Goal: Navigation & Orientation: Understand site structure

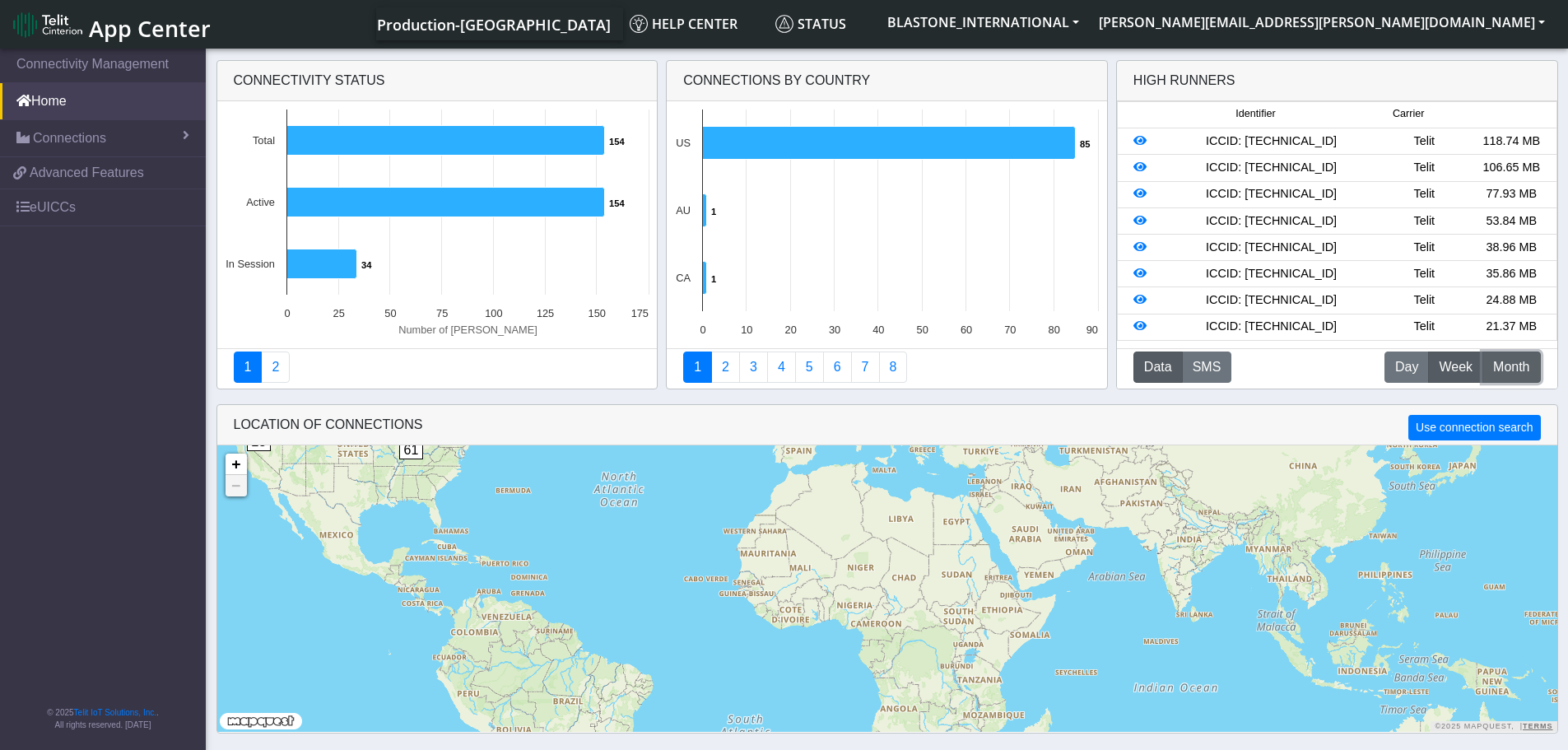
click at [1494, 363] on span "Month" at bounding box center [1511, 367] width 37 height 20
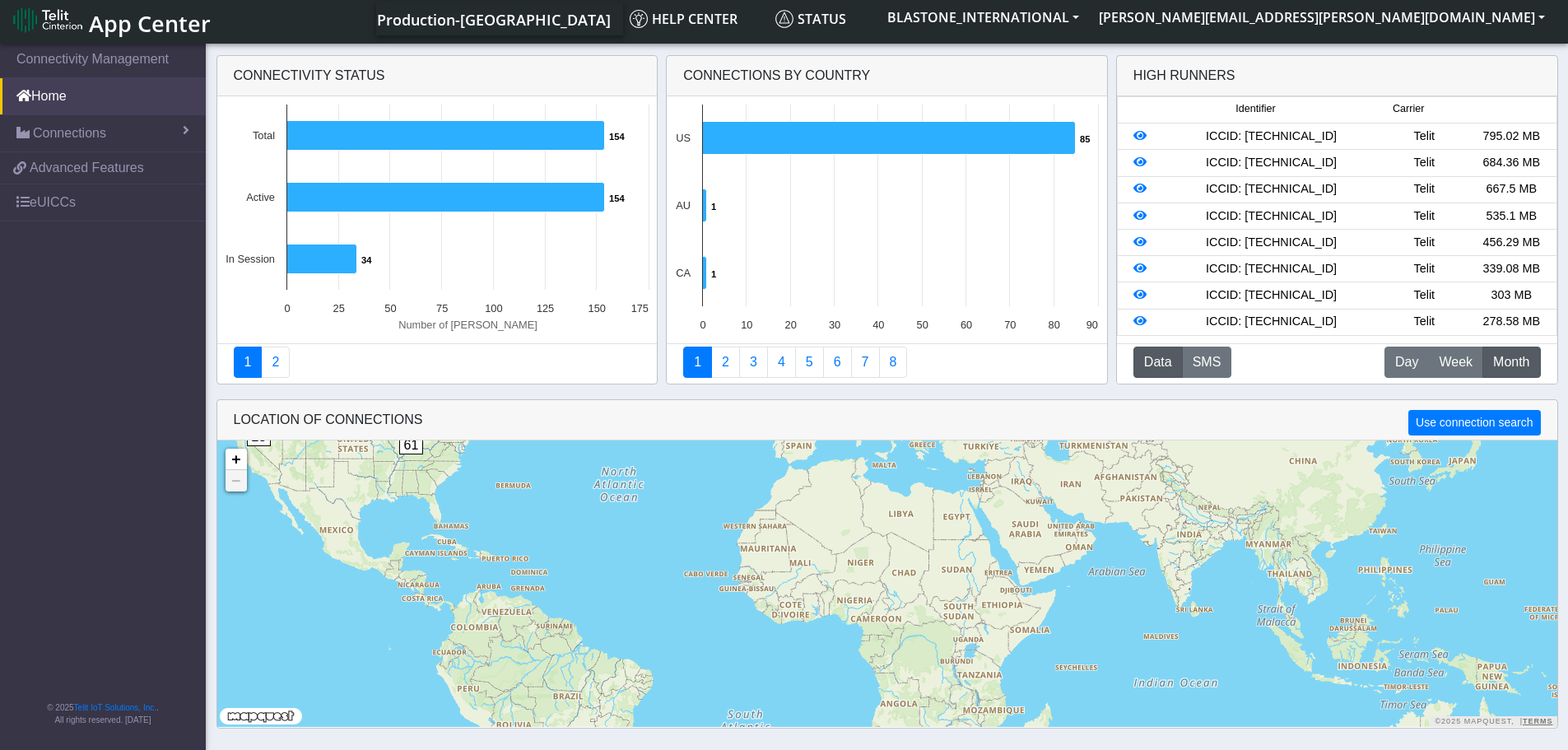
scroll to position [5, 0]
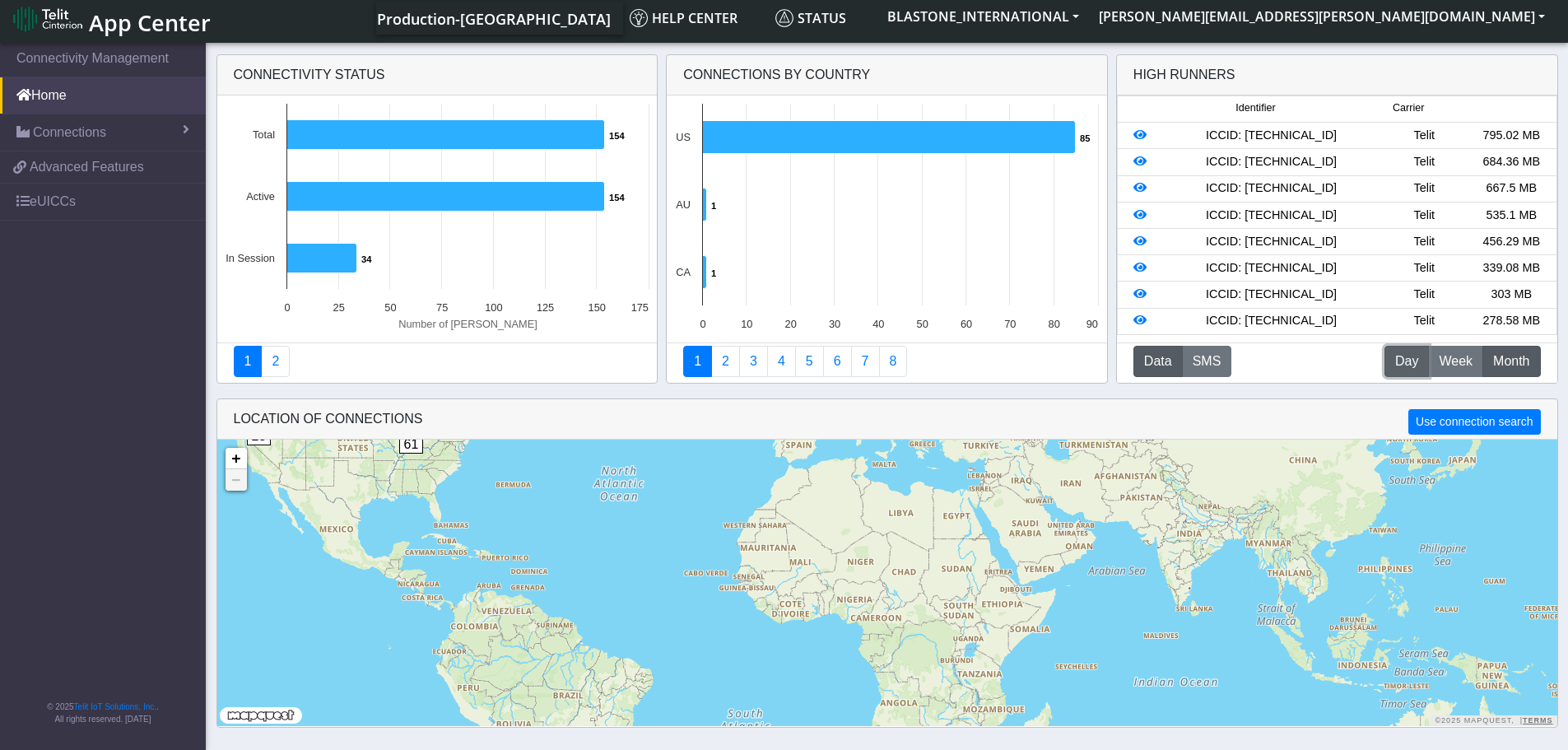
click at [1416, 355] on span "Day" at bounding box center [1406, 362] width 23 height 20
click at [1209, 364] on button "SMS" at bounding box center [1207, 361] width 50 height 31
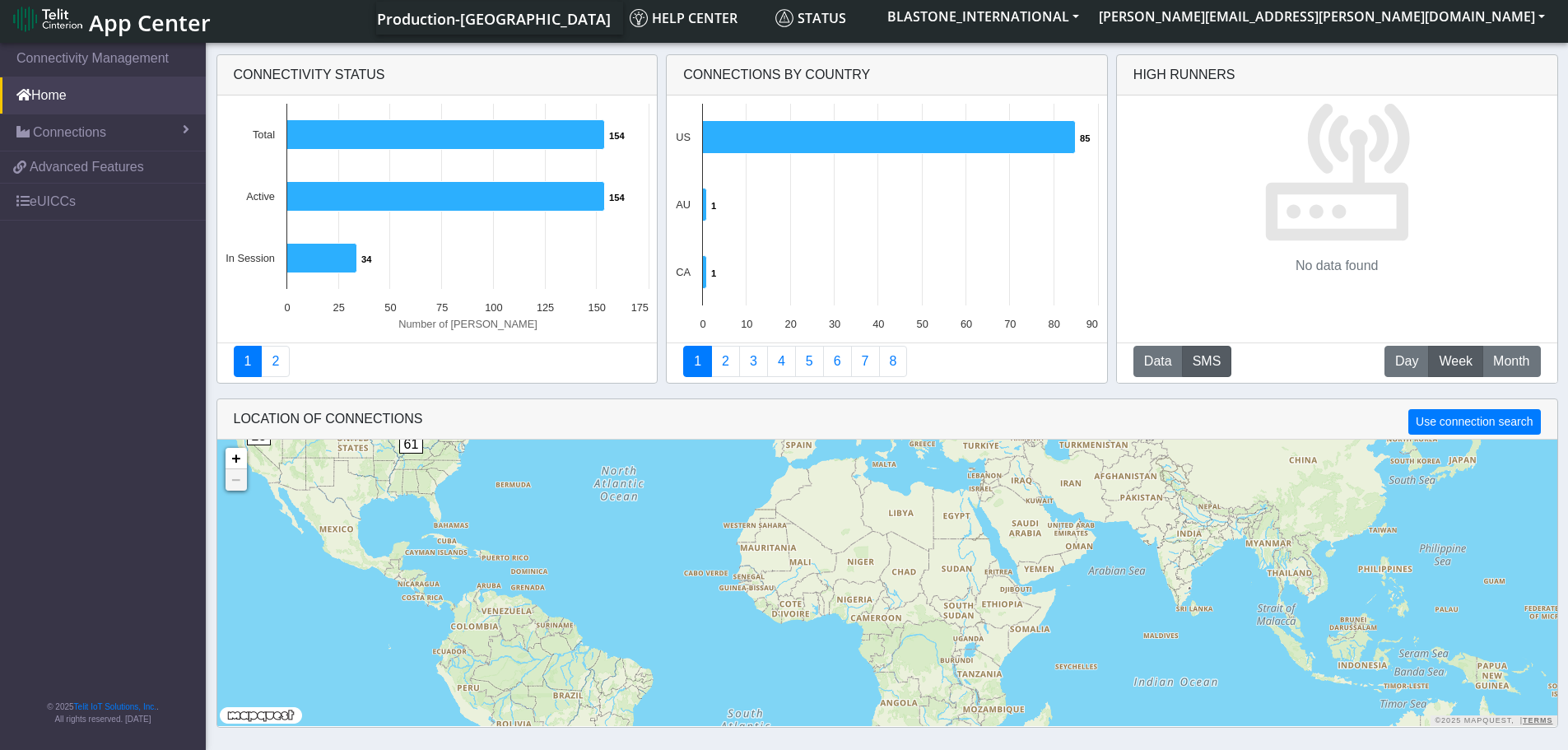
click at [1128, 365] on div "Data SMS D Day W Week M Month" at bounding box center [1336, 362] width 440 height 40
click at [1157, 360] on button "Data" at bounding box center [1157, 361] width 49 height 31
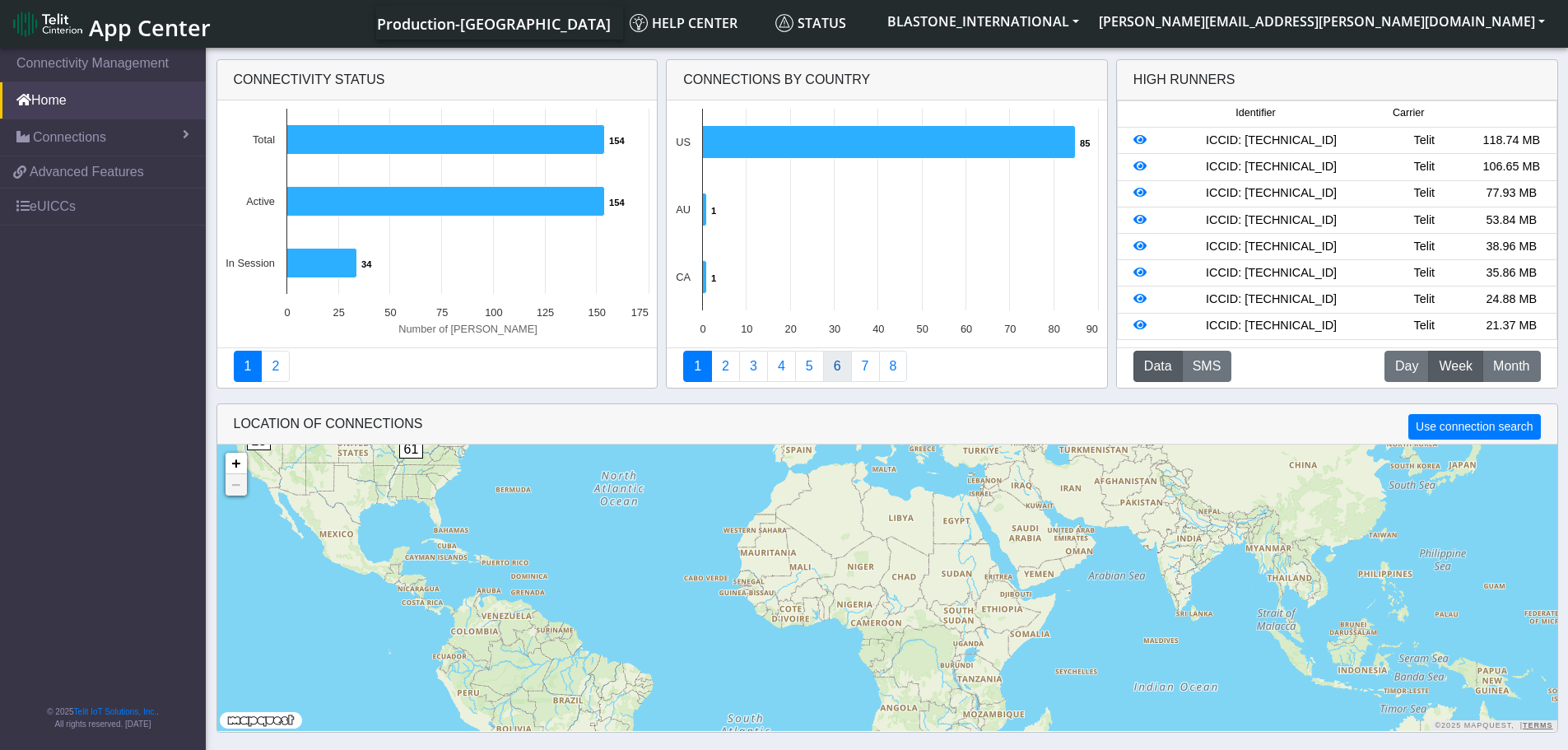
scroll to position [0, 0]
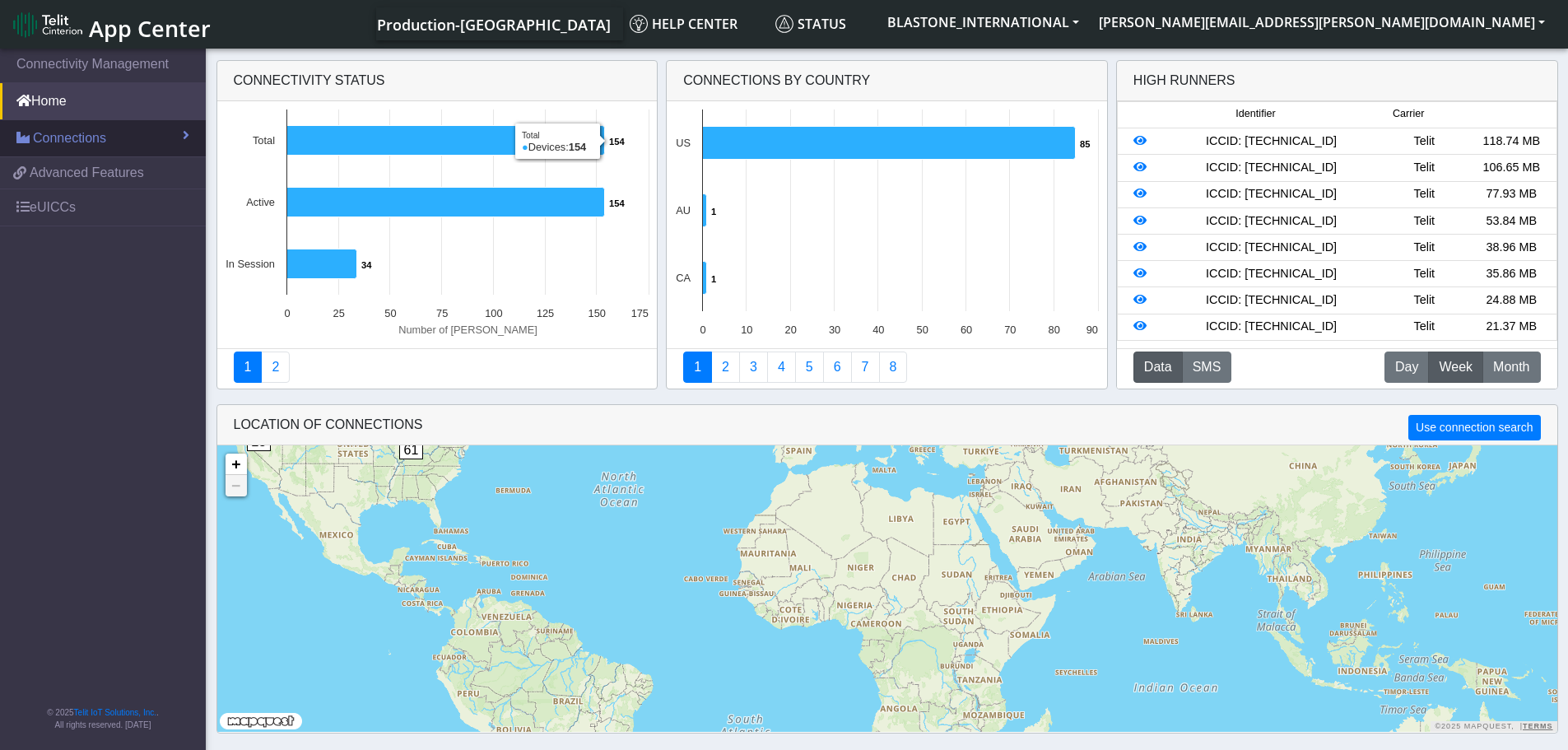
click at [112, 141] on link "Connections" at bounding box center [103, 138] width 206 height 37
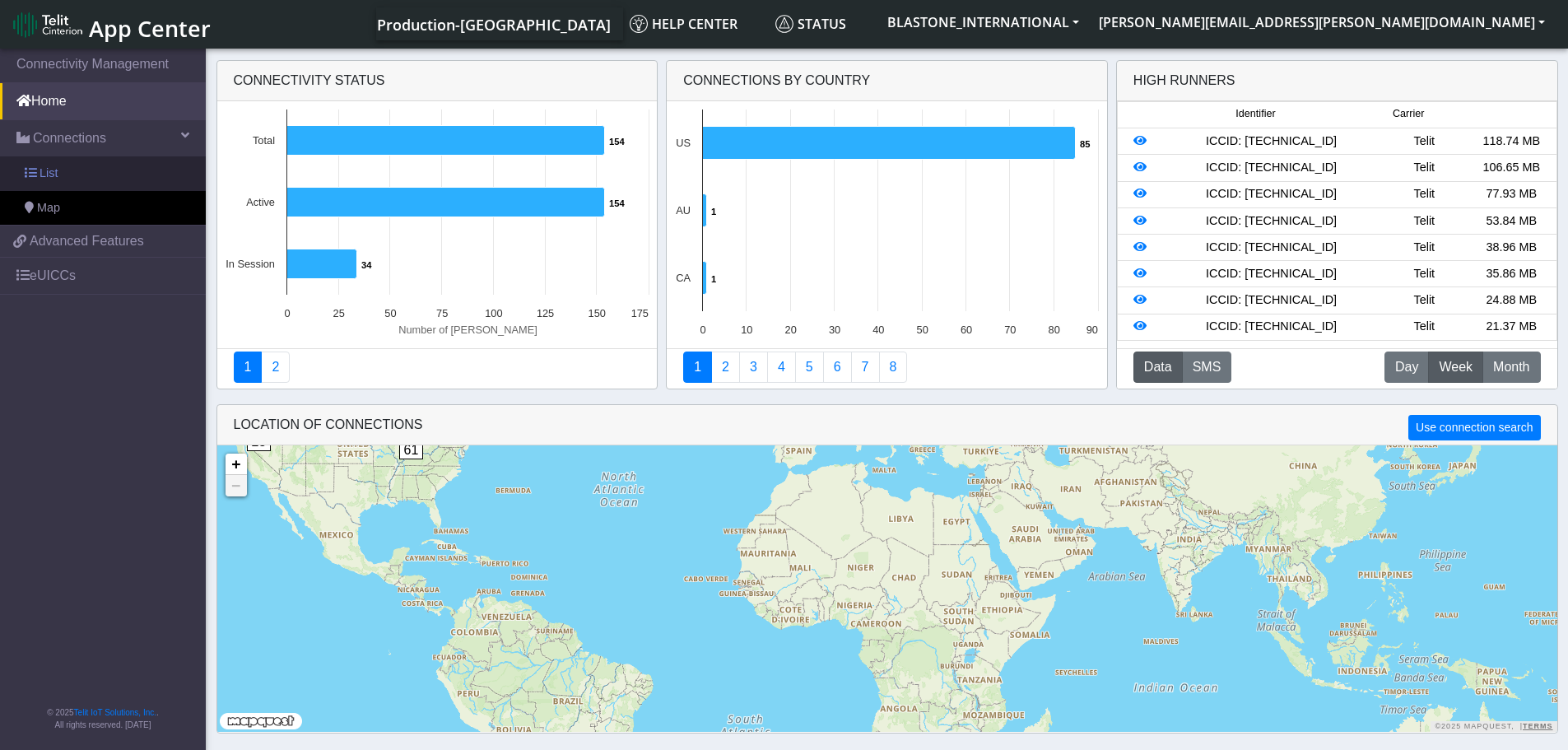
click at [82, 171] on link "List" at bounding box center [103, 173] width 206 height 35
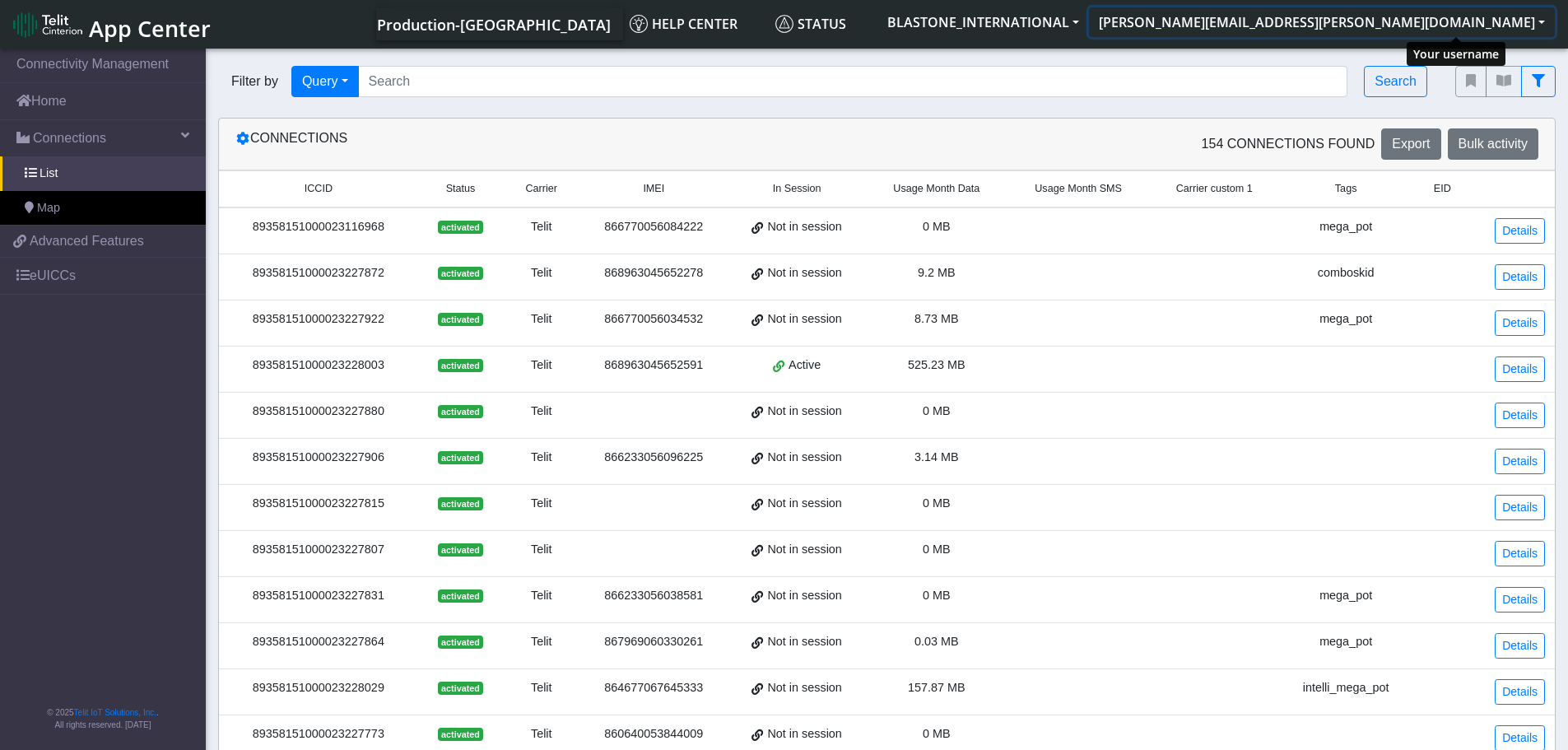
click at [1549, 17] on button "[PERSON_NAME][EMAIL_ADDRESS][PERSON_NAME][DOMAIN_NAME]" at bounding box center [1322, 21] width 466 height 29
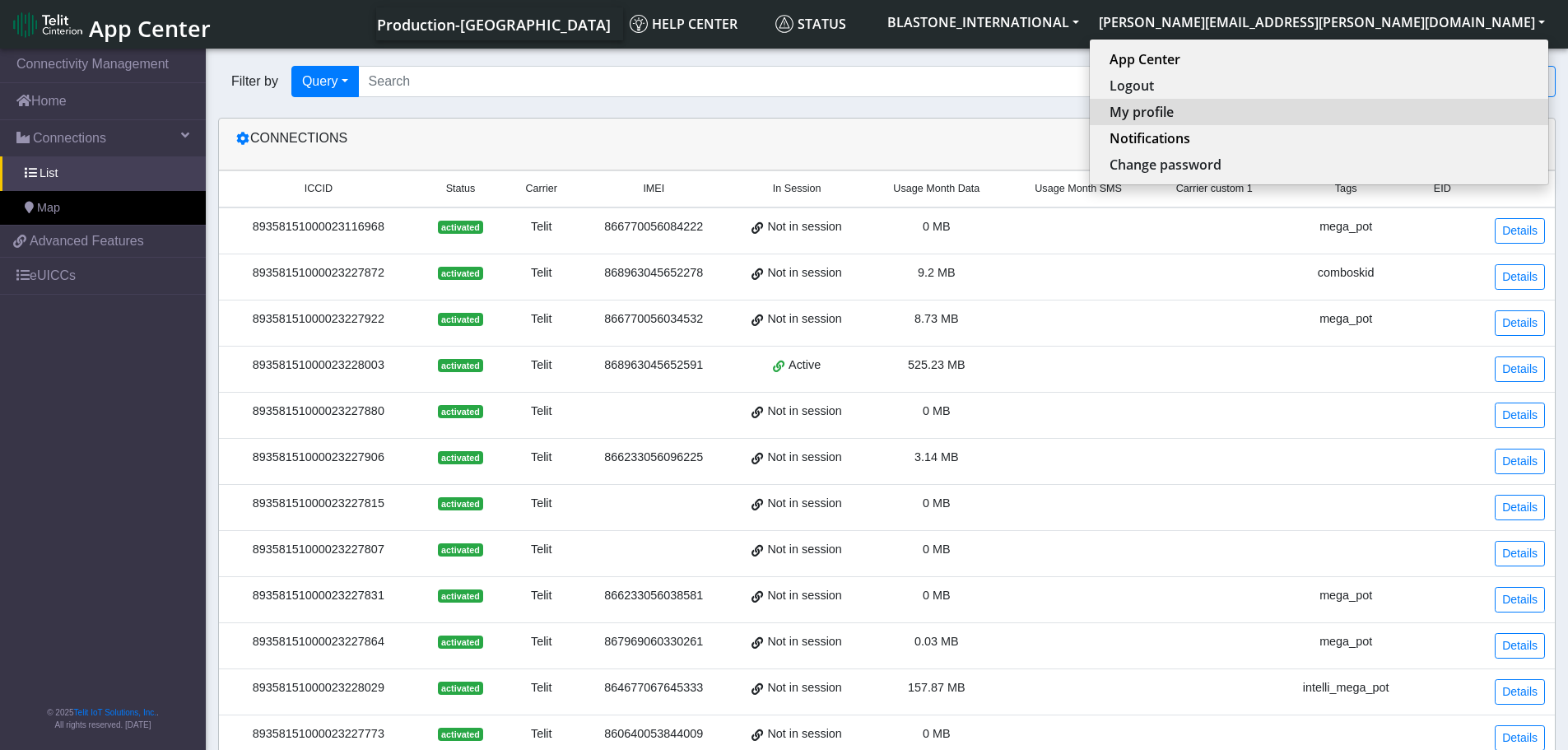
click at [1431, 104] on button "My profile" at bounding box center [1319, 112] width 459 height 27
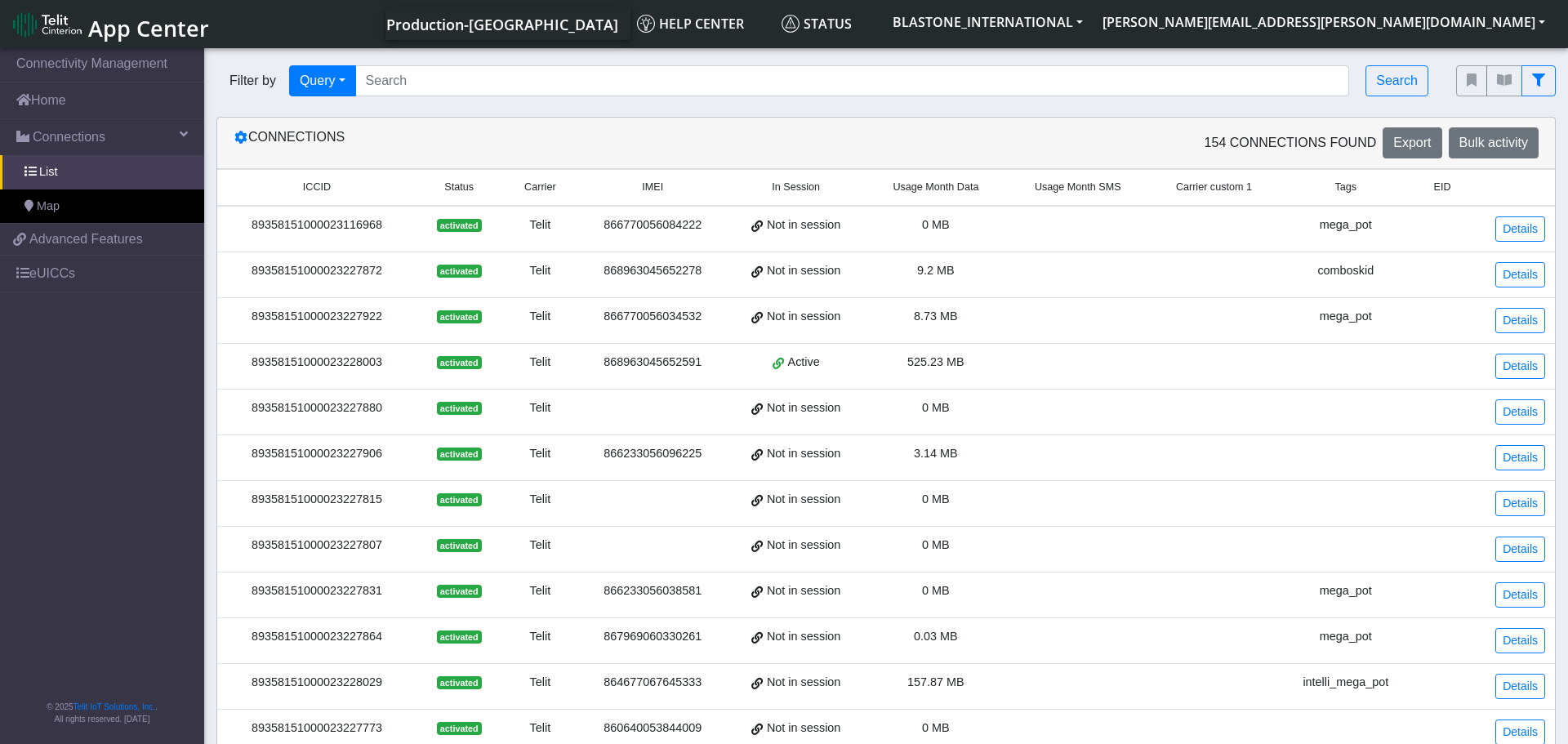
select select "en_US"
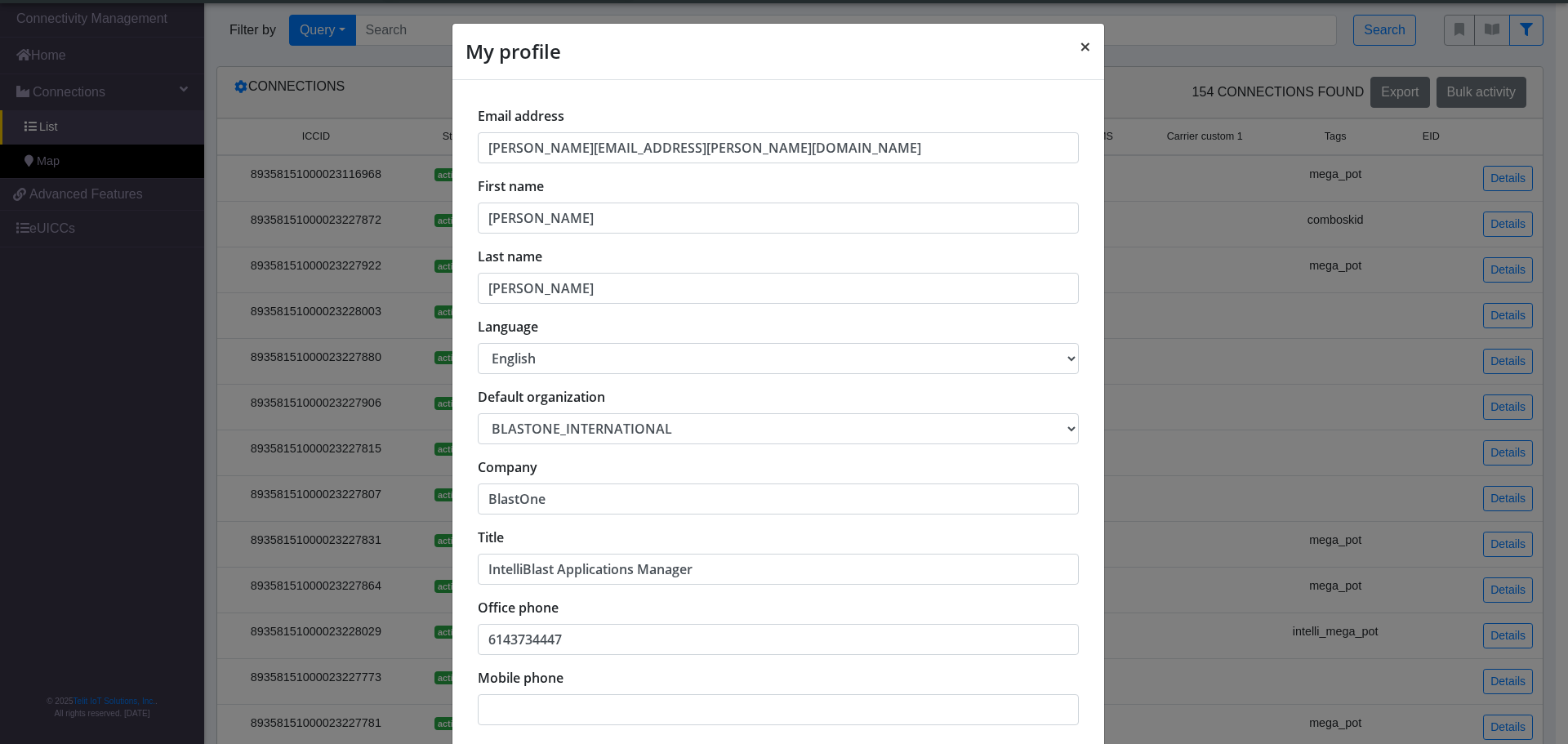
click at [1071, 43] on button "×" at bounding box center [1085, 47] width 37 height 46
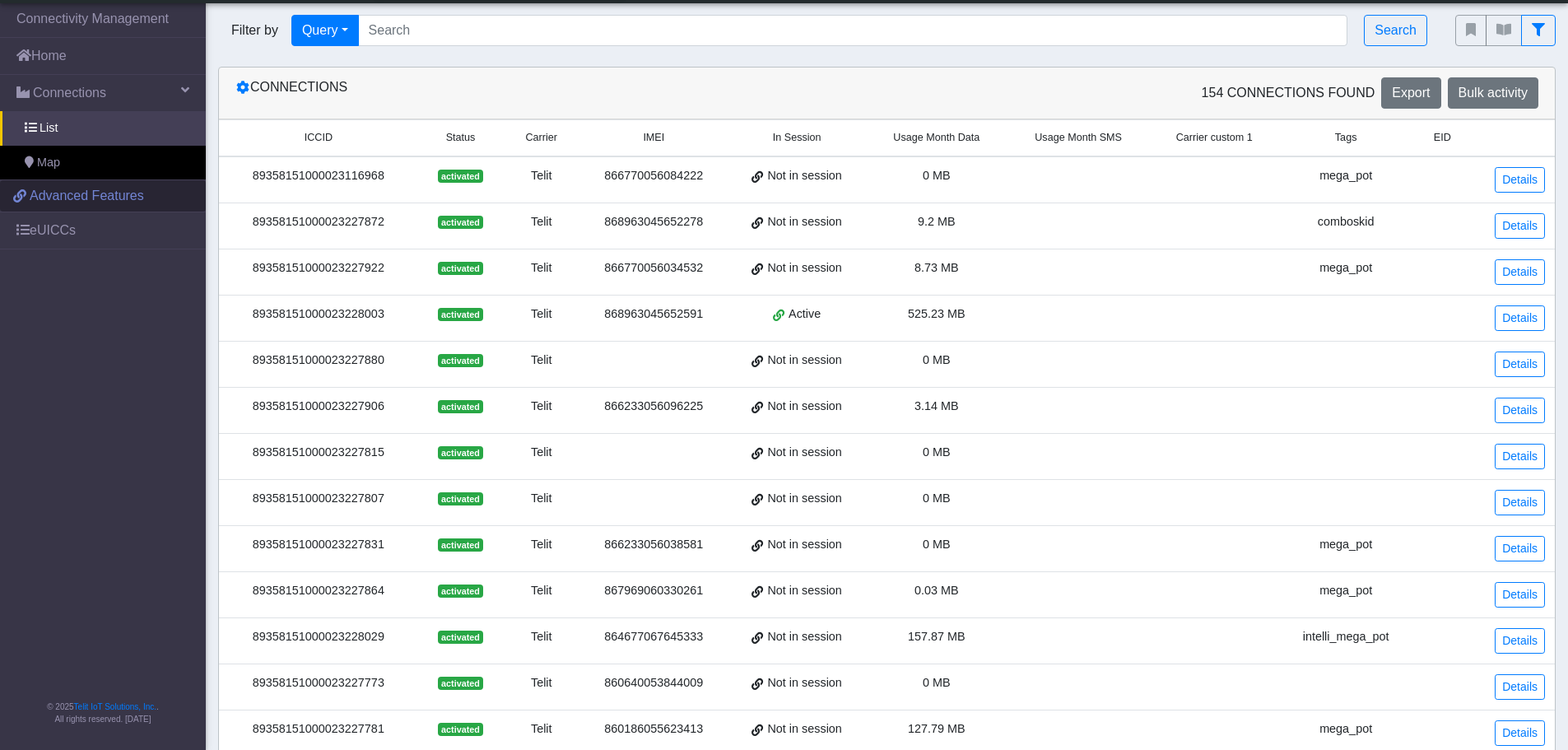
click at [67, 195] on span "Advanced Features" at bounding box center [87, 196] width 114 height 20
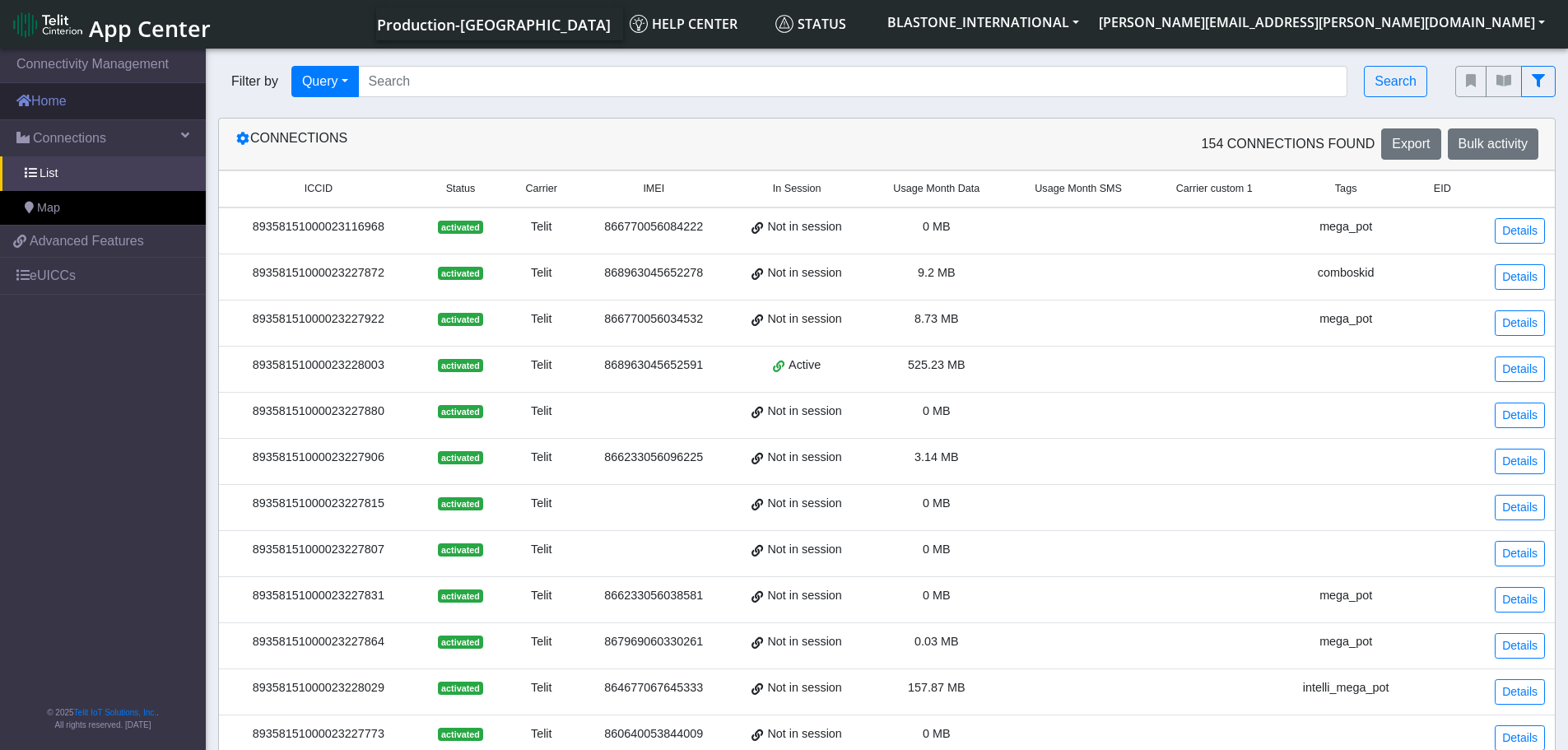
click at [80, 101] on link "Home" at bounding box center [103, 101] width 206 height 37
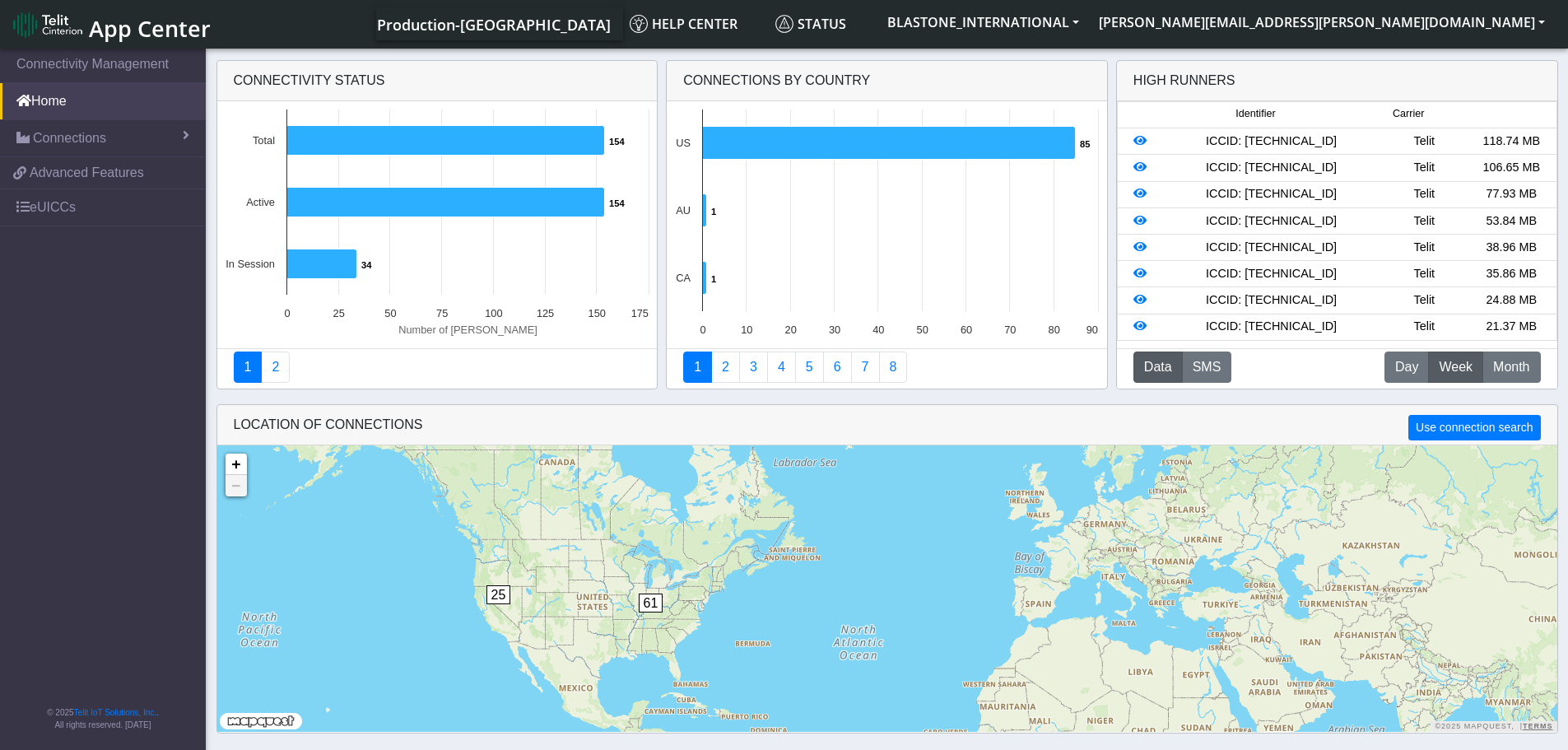
drag, startPoint x: 499, startPoint y: 550, endPoint x: 742, endPoint y: 704, distance: 287.7
click at [742, 704] on div "1 25 61 + − ©2025 MapQuest, | Terms" at bounding box center [886, 588] width 1340 height 287
click at [646, 604] on span "61" at bounding box center [651, 603] width 25 height 19
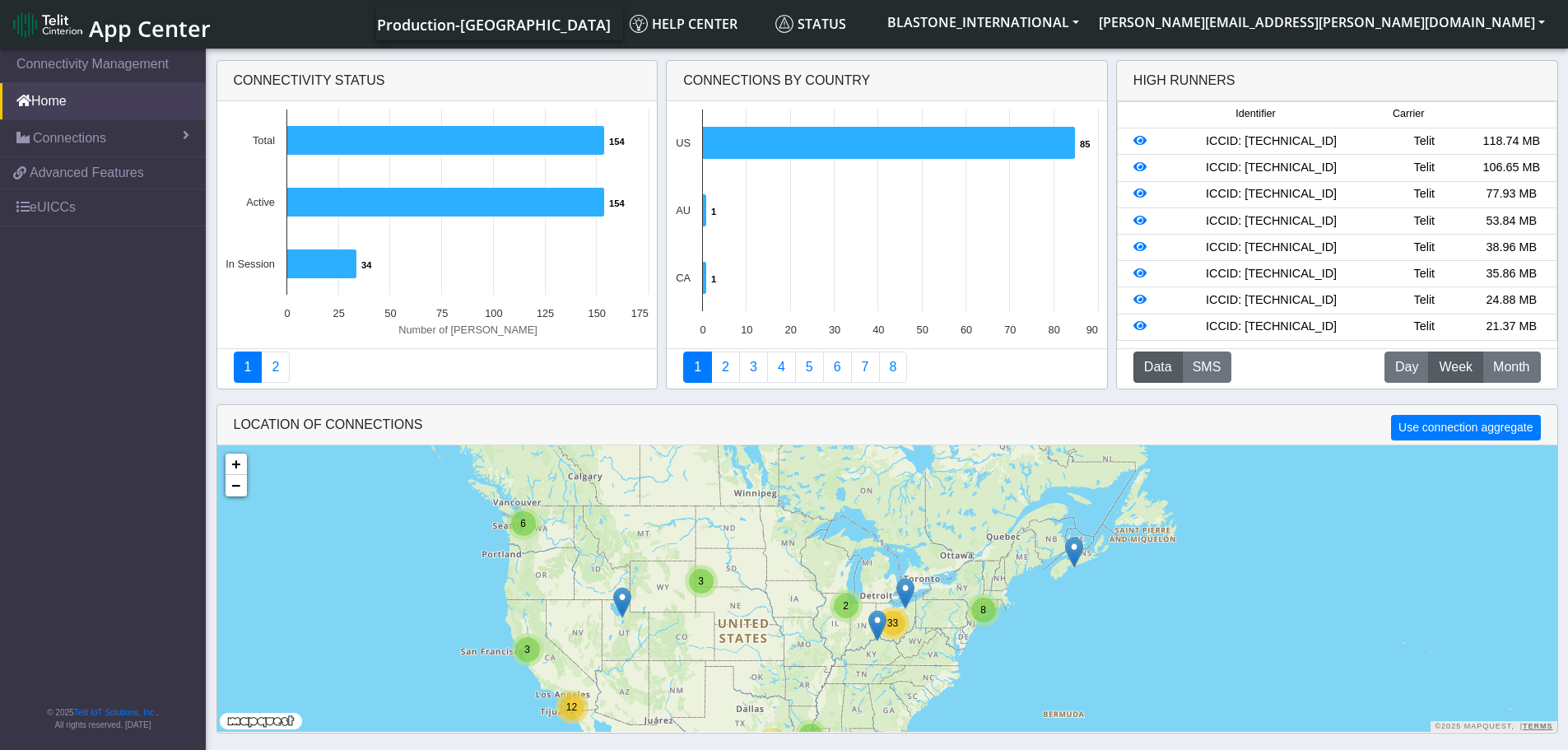
drag, startPoint x: 1078, startPoint y: 582, endPoint x: 1088, endPoint y: 615, distance: 34.5
click at [1088, 615] on div "3 4 3 6 12 11 2 33 8 + − ©2025 MapQuest, | Terms" at bounding box center [886, 588] width 1340 height 287
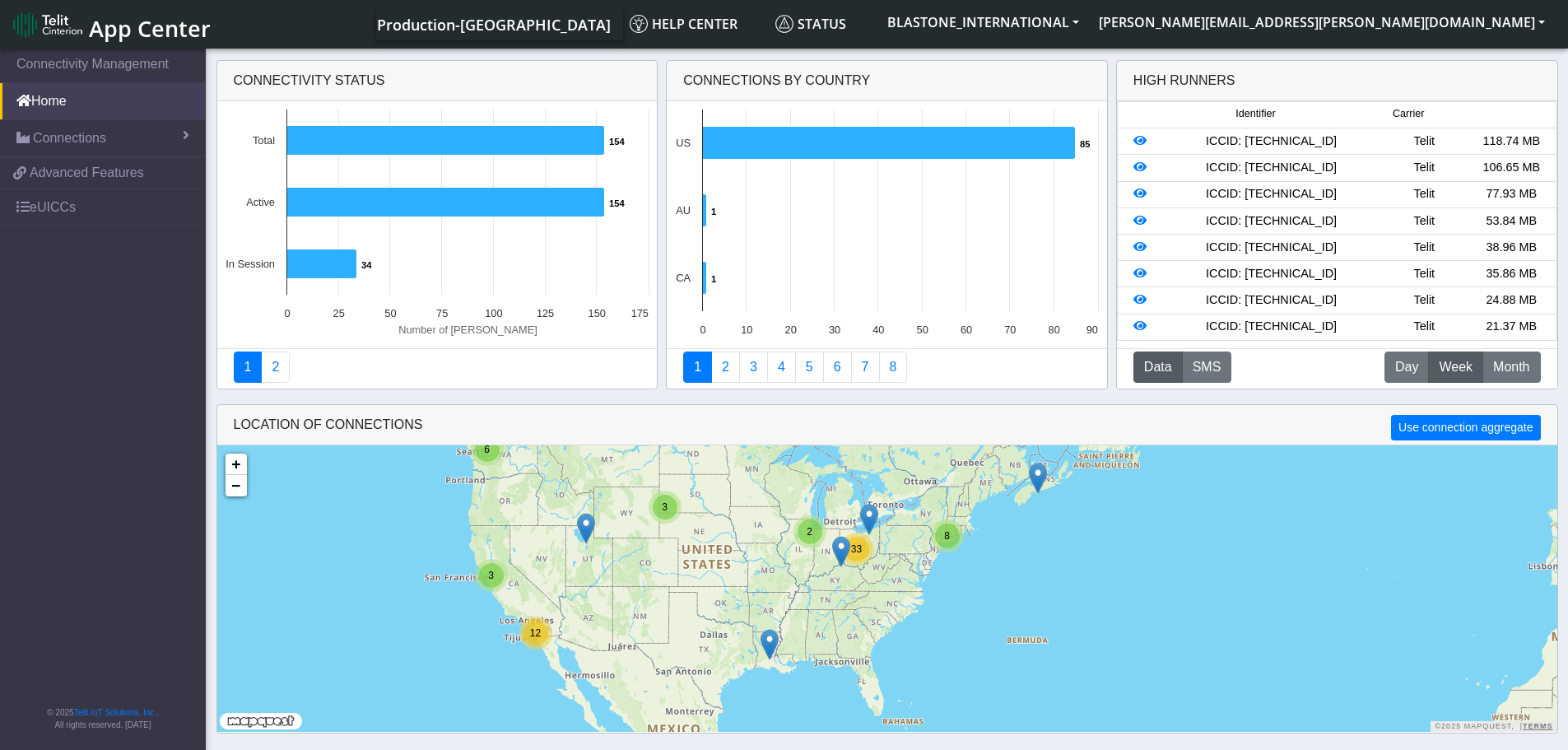
drag, startPoint x: 1263, startPoint y: 621, endPoint x: 1227, endPoint y: 544, distance: 85.0
click at [1227, 544] on div "3 3 6 12 2 33 8 + − ©2025 MapQuest, | Terms" at bounding box center [886, 588] width 1340 height 287
click at [1435, 435] on button "Use connection aggregate" at bounding box center [1464, 428] width 149 height 26
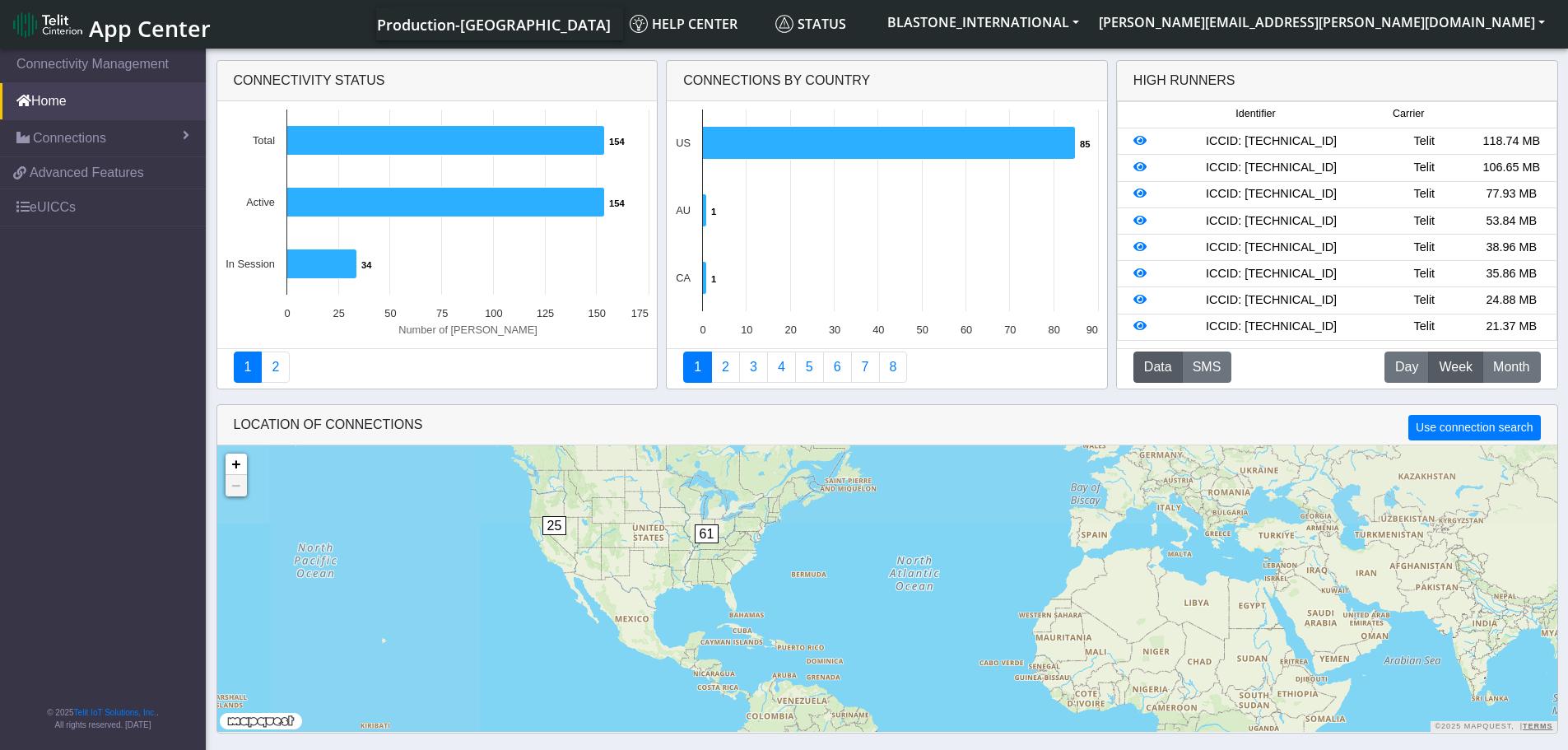
drag, startPoint x: 528, startPoint y: 559, endPoint x: 825, endPoint y: 645, distance: 309.2
click at [825, 645] on div "25 61 1 + − ©2025 MapQuest, | Terms" at bounding box center [886, 588] width 1340 height 287
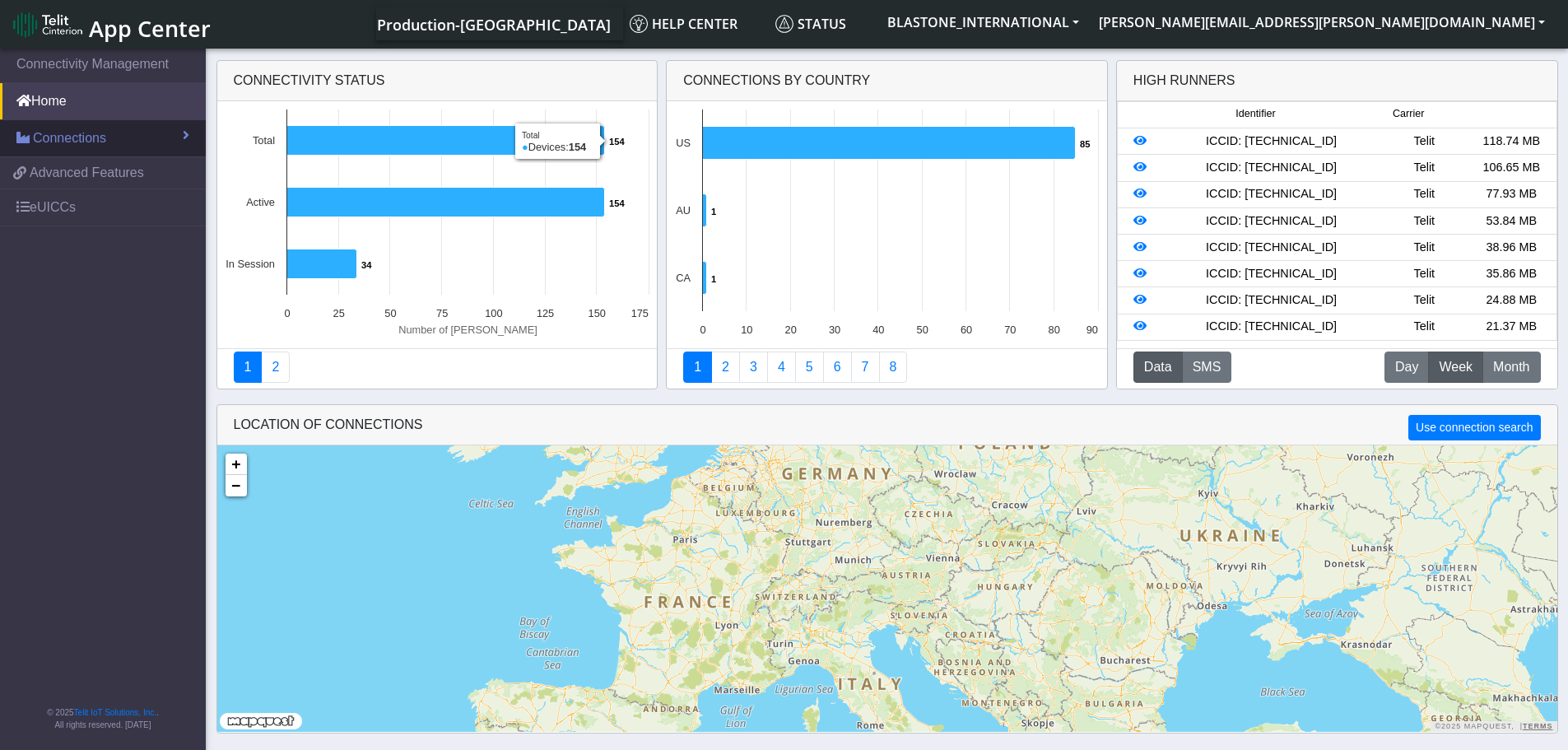
click at [84, 132] on span "Connections" at bounding box center [70, 138] width 73 height 20
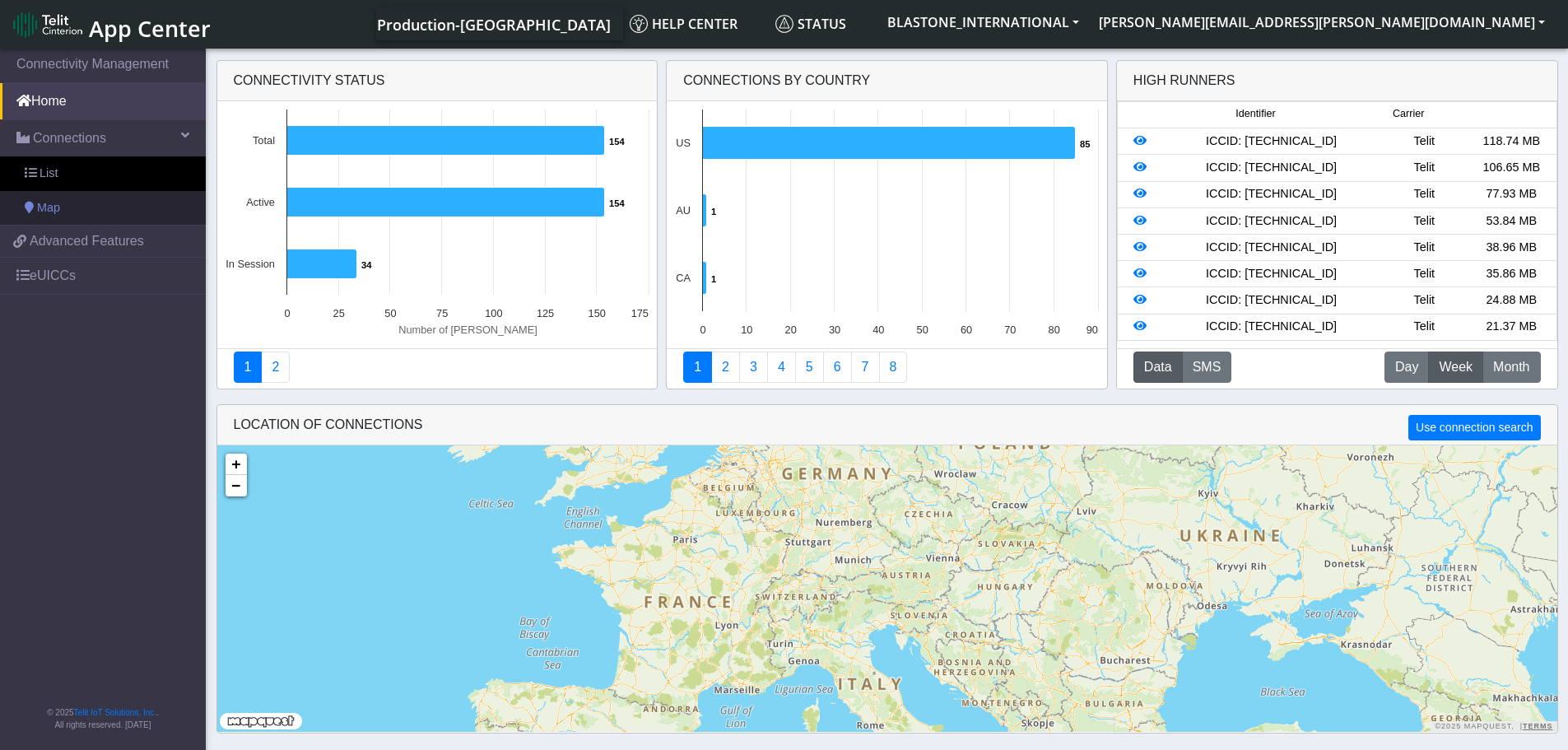
click at [72, 209] on link "Map" at bounding box center [103, 208] width 206 height 35
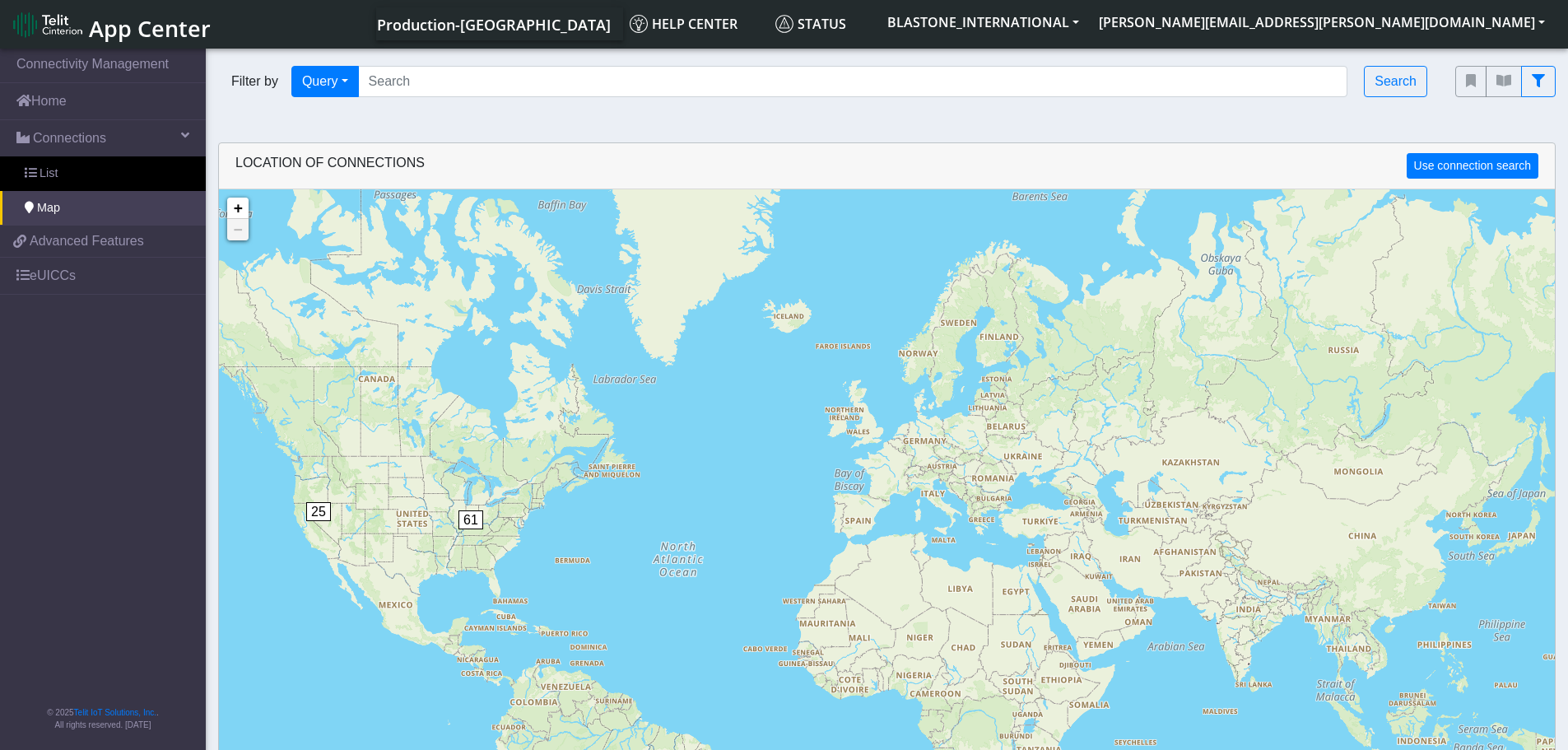
drag, startPoint x: 512, startPoint y: 250, endPoint x: 575, endPoint y: 347, distance: 115.7
click at [575, 347] on div "1 25 61 + − ©2025 MapQuest, | Terms" at bounding box center [886, 564] width 1336 height 750
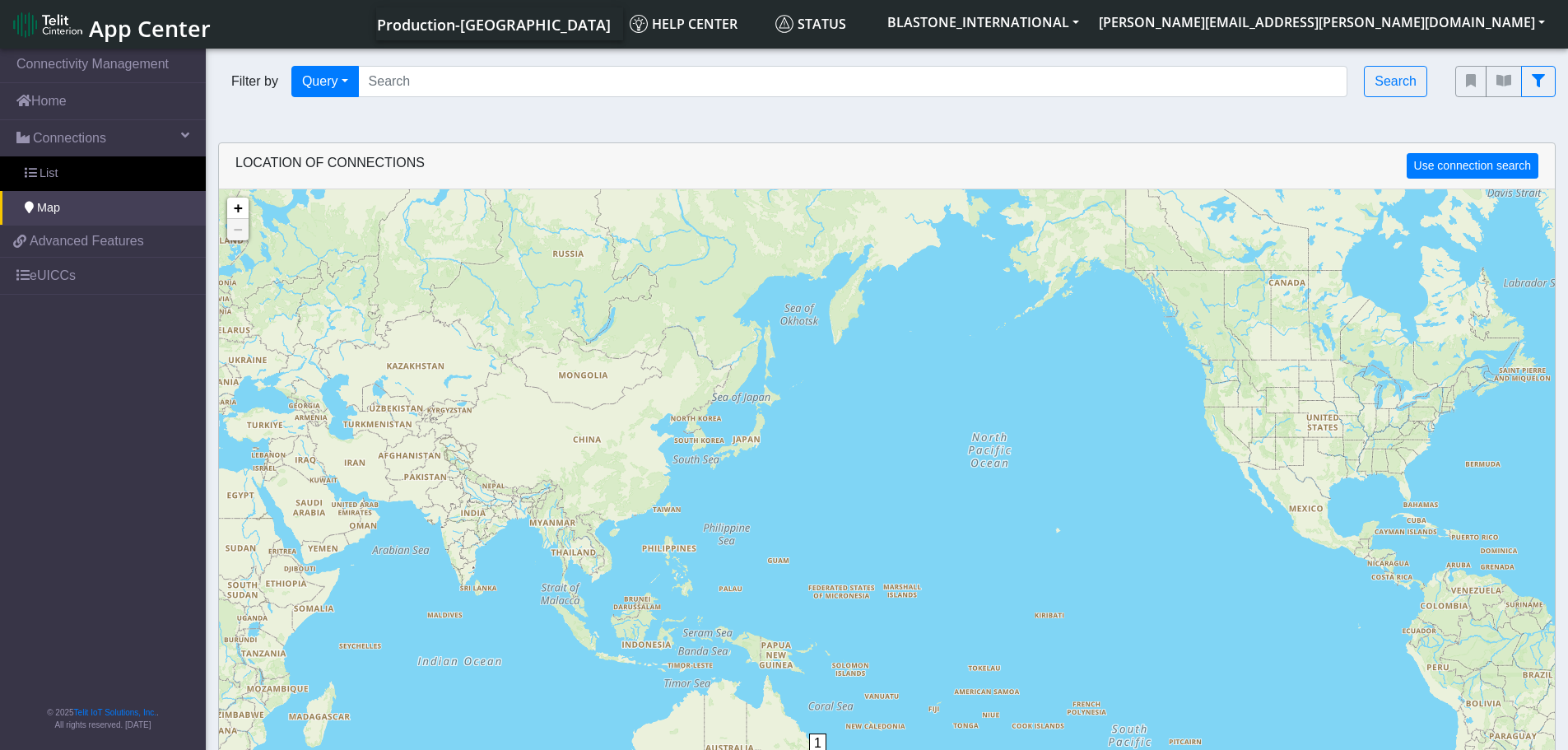
drag, startPoint x: 1021, startPoint y: 507, endPoint x: 23, endPoint y: 364, distance: 1008.2
click at [129, 395] on section "Connectivity Management Home Connections List Map e65a066aa40ebb6c45823e8d63477…" at bounding box center [784, 422] width 1568 height 754
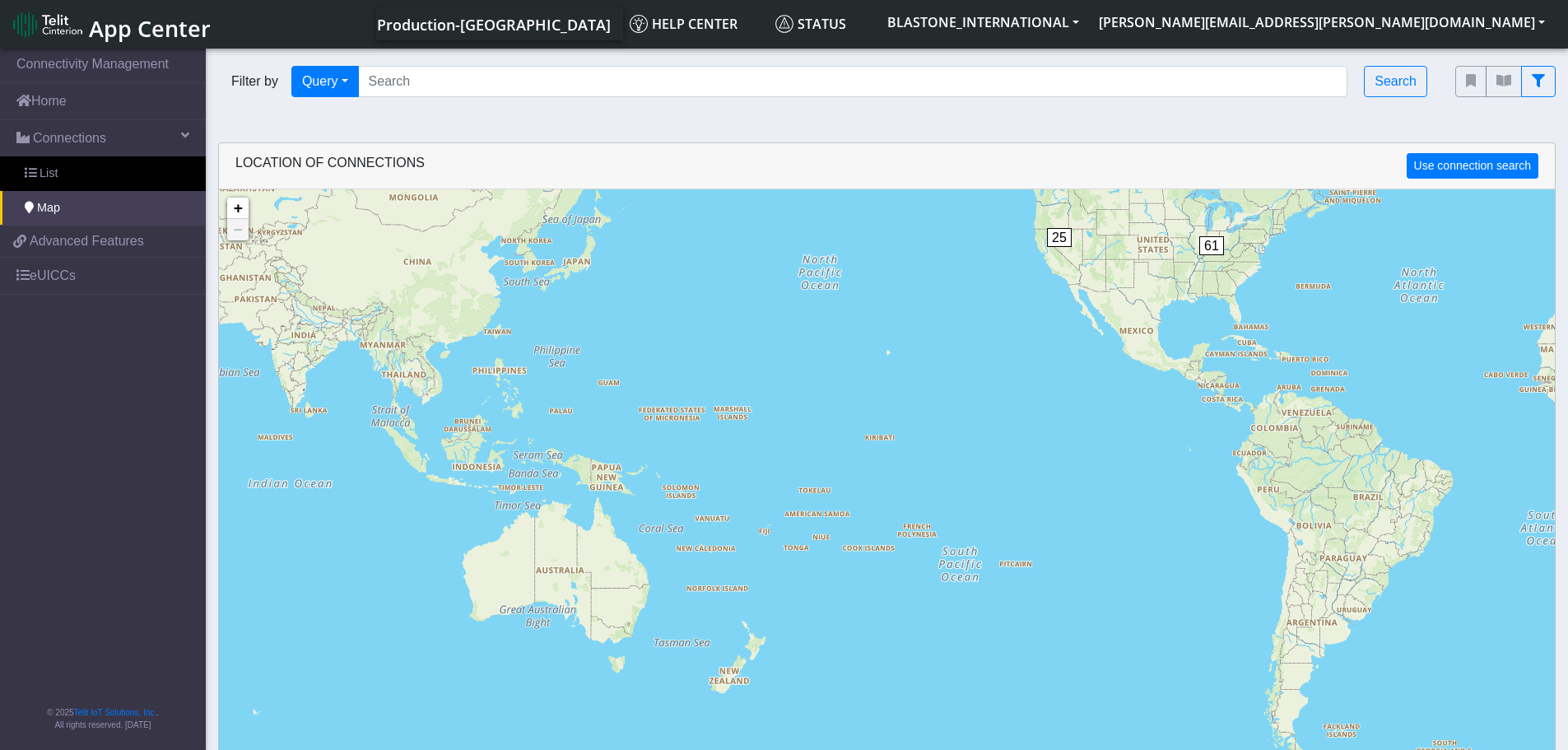
drag, startPoint x: 576, startPoint y: 652, endPoint x: 1480, endPoint y: 516, distance: 914.2
click at [1480, 516] on div "1 25 61 + − ©2025 MapQuest, | Terms" at bounding box center [886, 564] width 1336 height 750
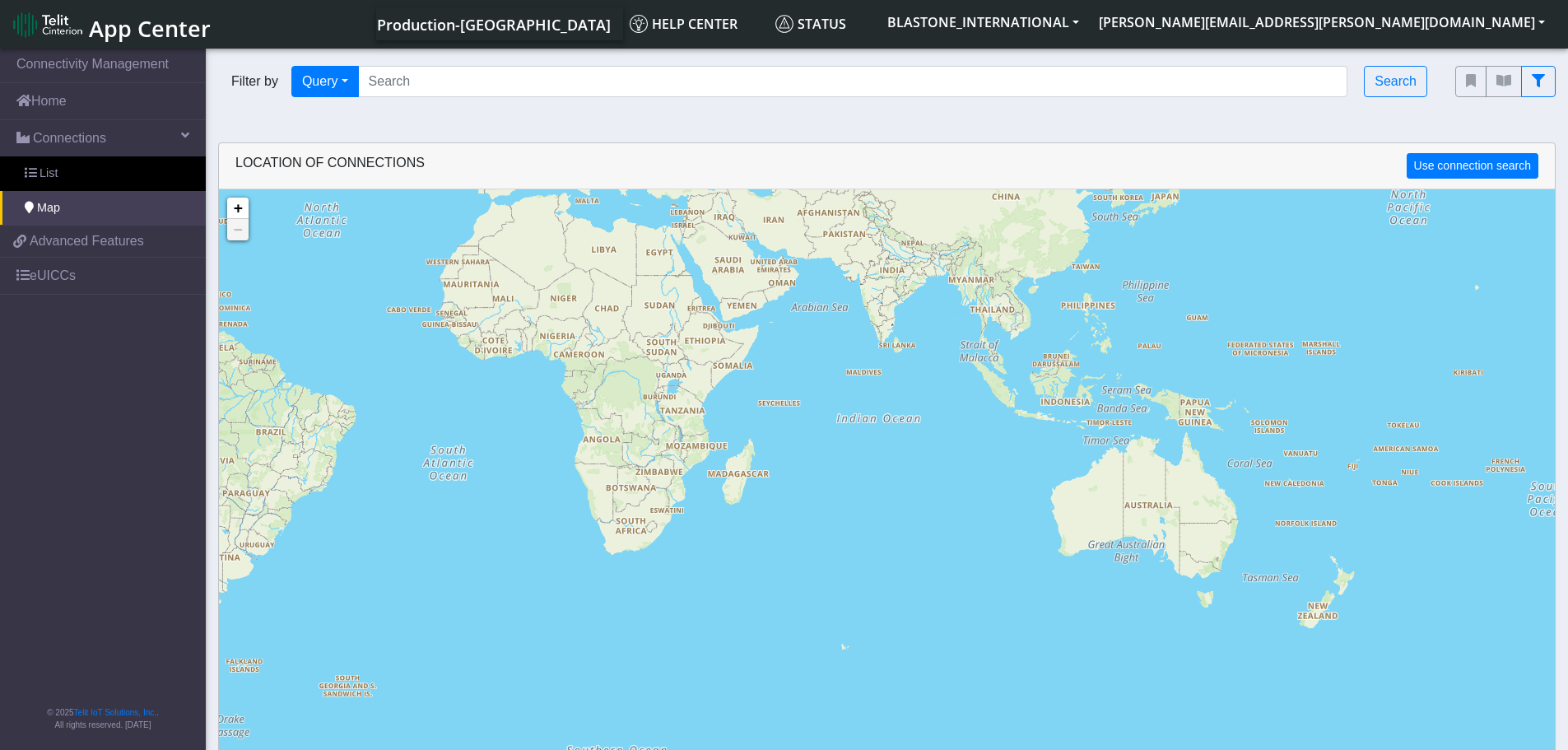
drag, startPoint x: 432, startPoint y: 693, endPoint x: 1579, endPoint y: 612, distance: 1149.9
click at [1568, 612] on html "App Center Production-US Help center Status BLASTONE_INTERNATIONAL [PERSON_NAME…" at bounding box center [784, 375] width 1568 height 750
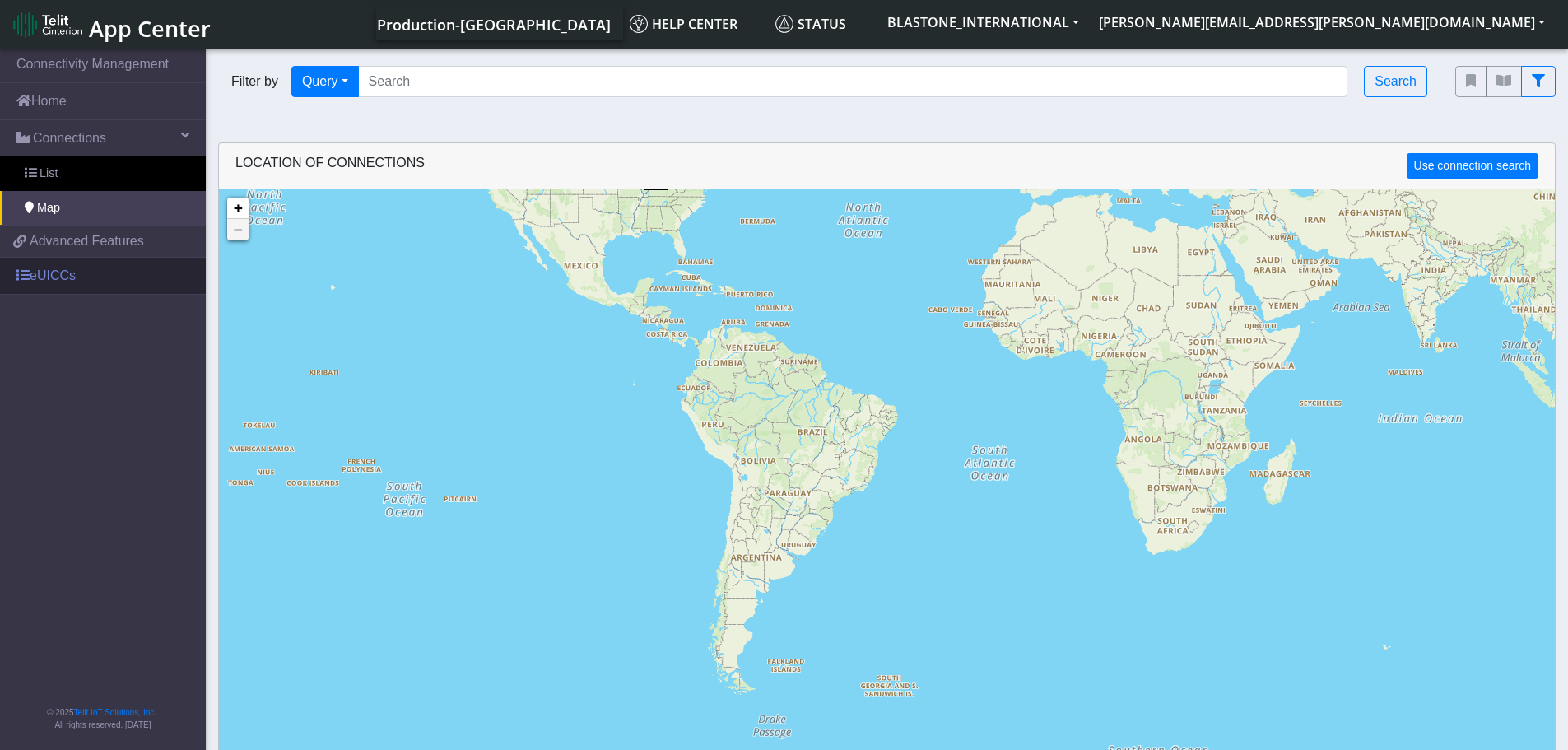
click at [68, 262] on link "eUICCs" at bounding box center [103, 276] width 206 height 37
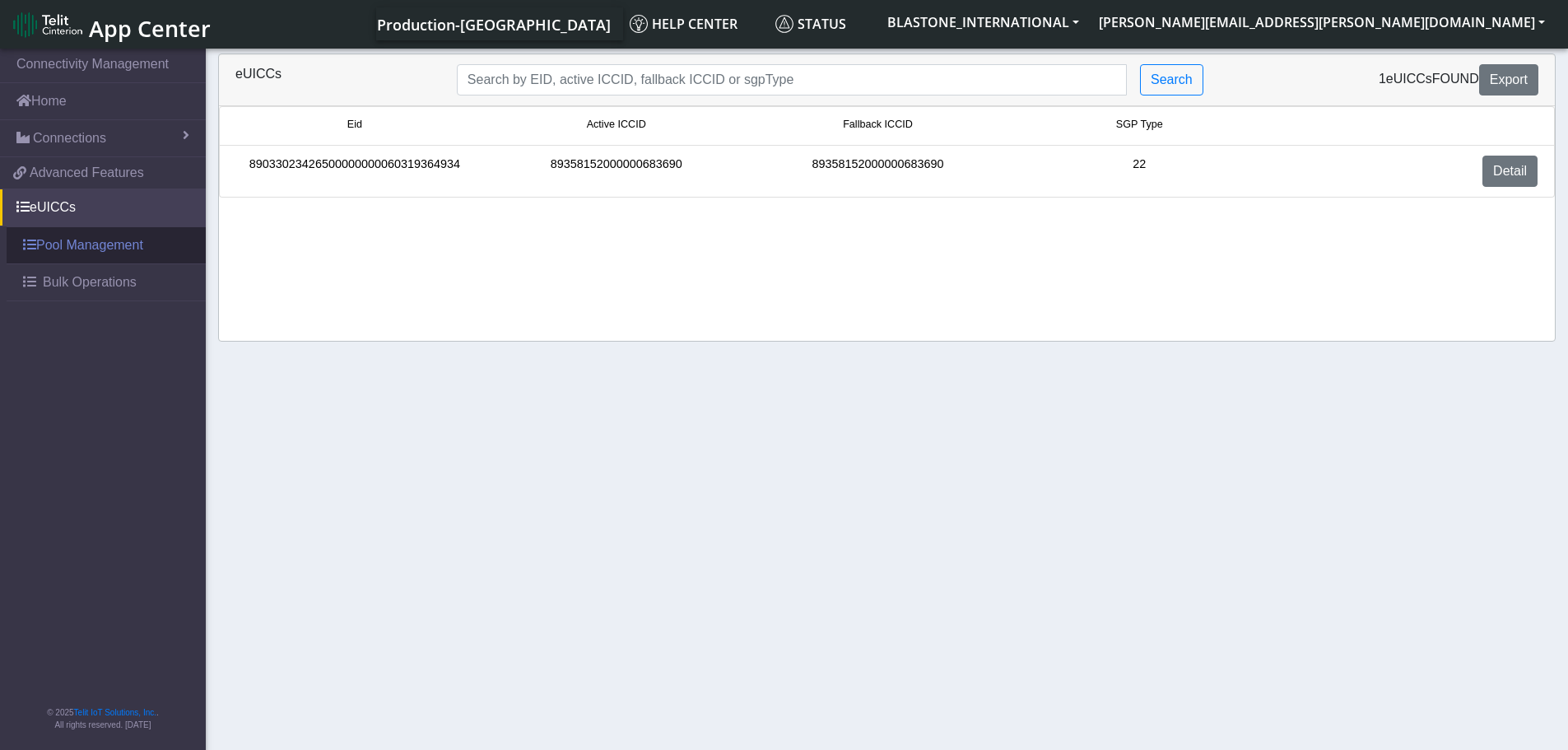
click at [79, 248] on link "Pool Management" at bounding box center [105, 246] width 199 height 37
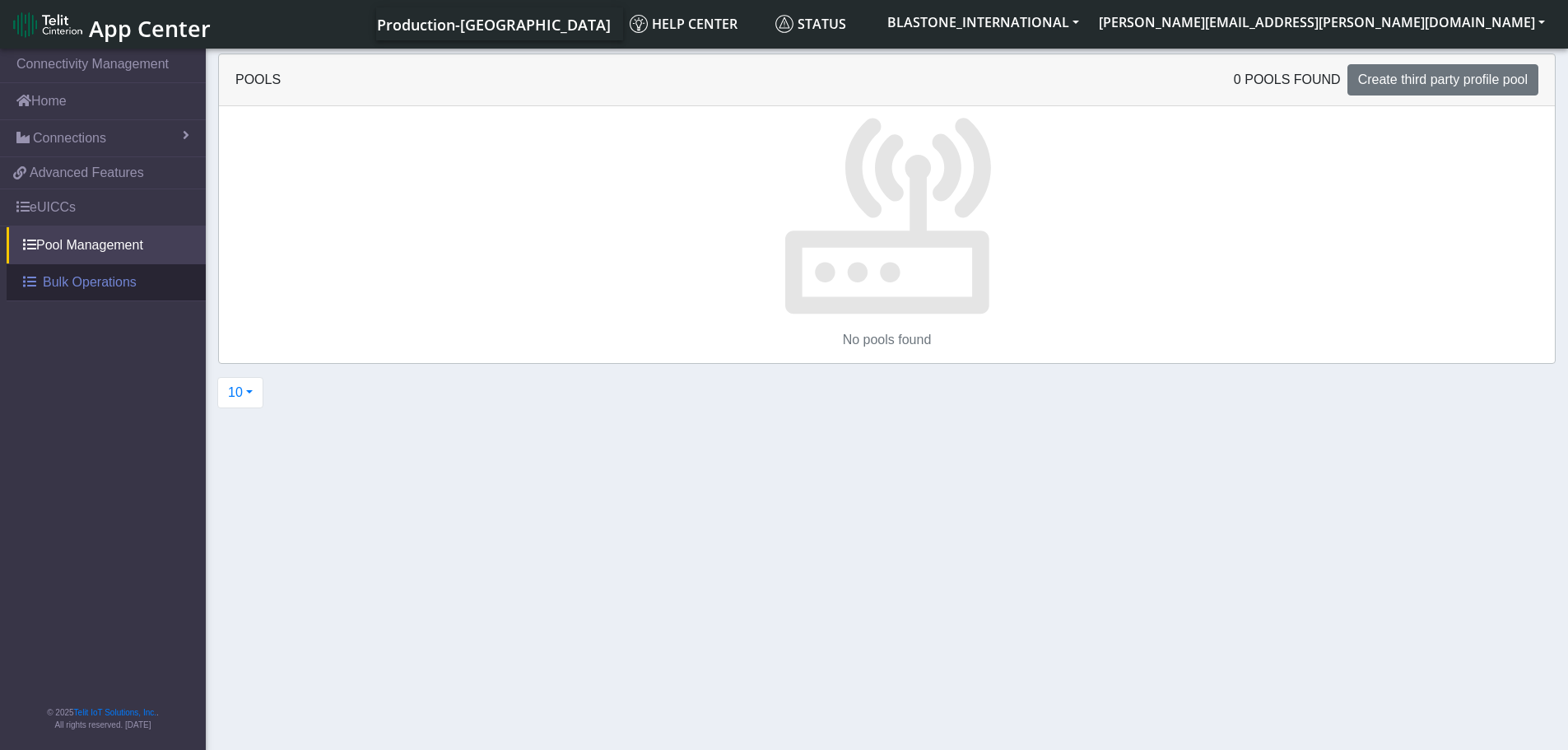
click at [29, 285] on span at bounding box center [29, 281] width 13 height 13
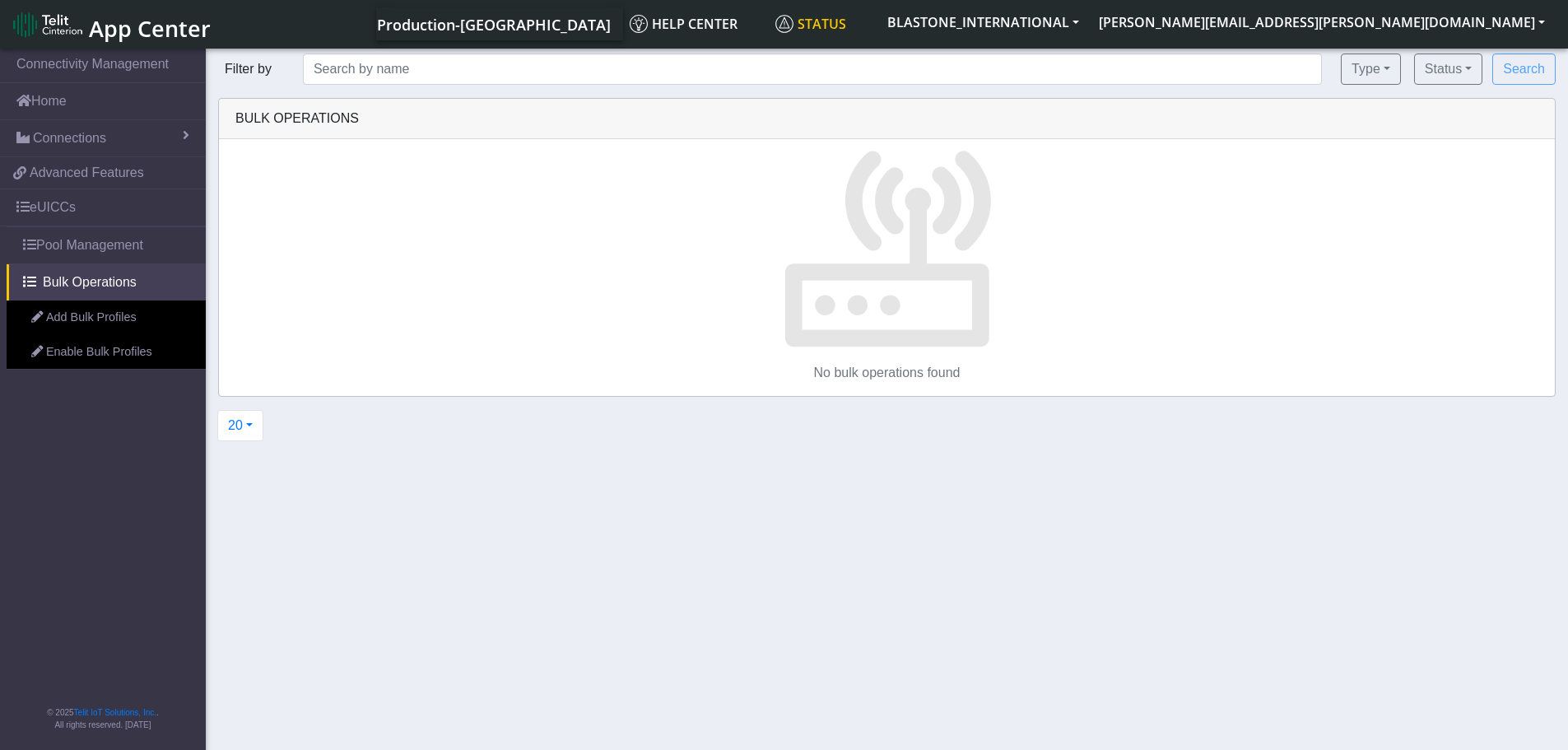
click at [877, 36] on link "Status" at bounding box center [823, 23] width 109 height 33
